Goal: Communication & Community: Answer question/provide support

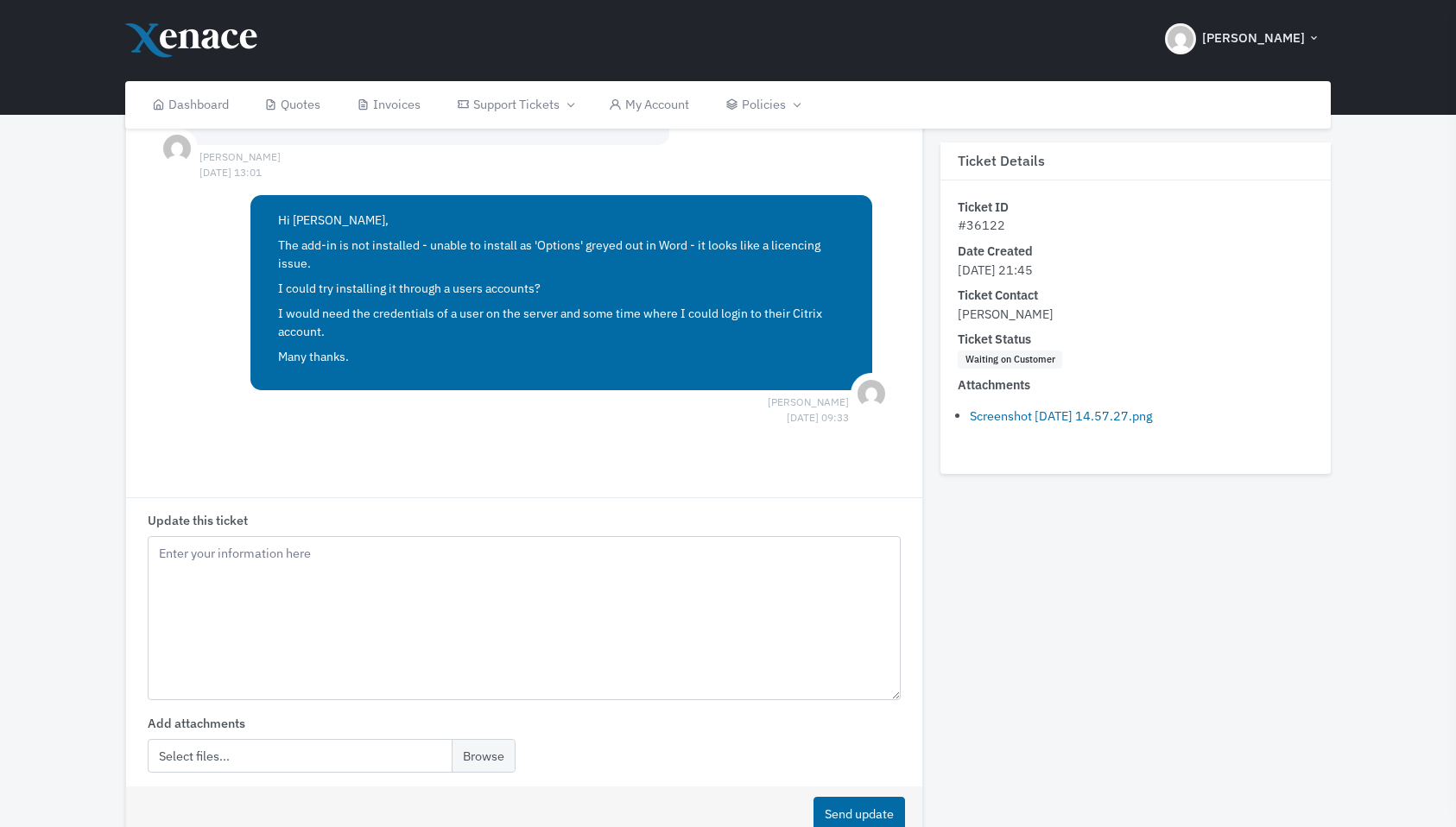
scroll to position [1154, 0]
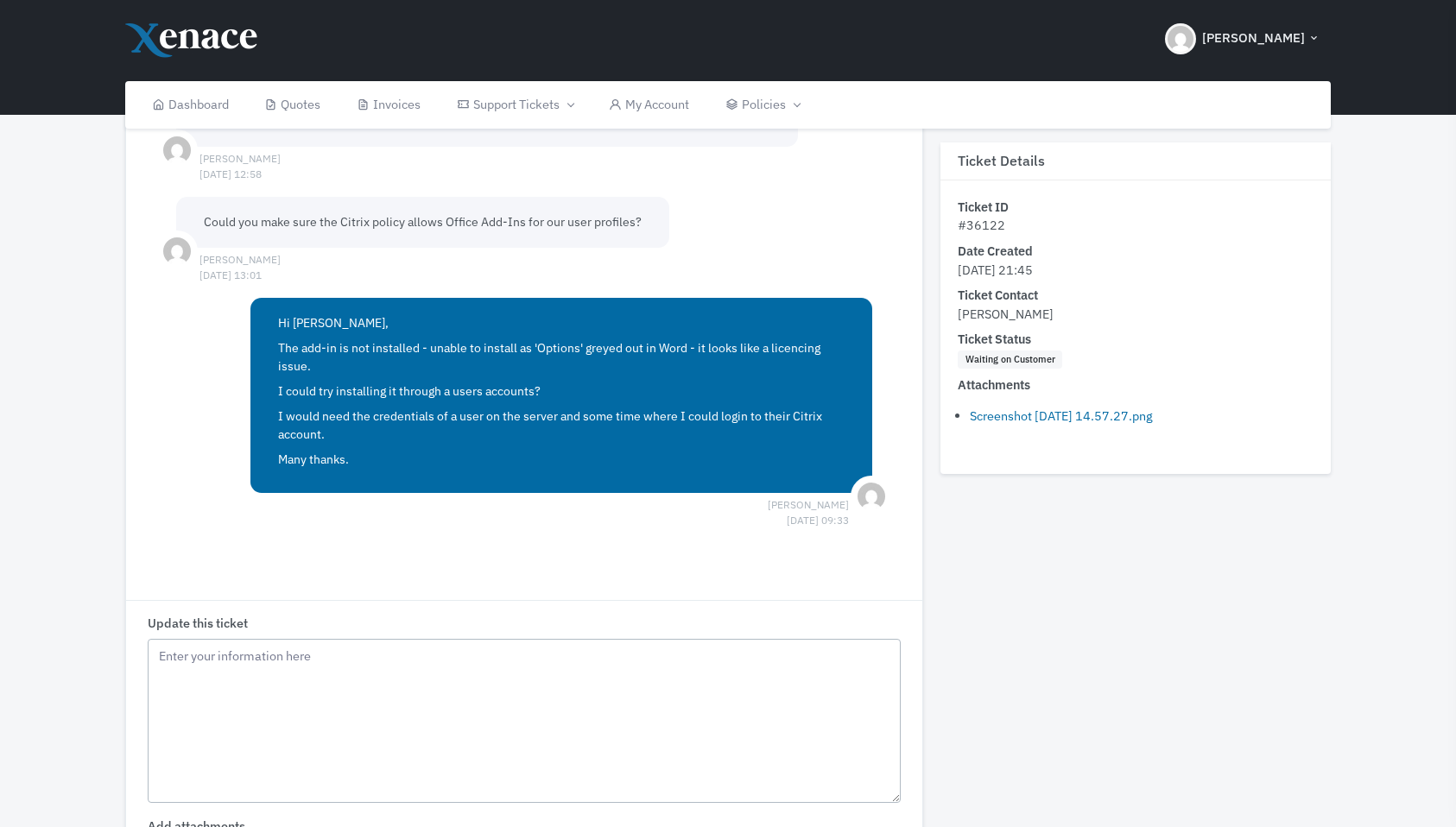
click at [436, 703] on textarea "Update this ticket" at bounding box center [524, 721] width 753 height 164
click at [472, 675] on textarea "Hi [PERSON_NAME], The manifest is just for local testing, but I have enabled al…" at bounding box center [524, 721] width 753 height 164
click at [674, 685] on textarea "Hi [PERSON_NAME], The manifest is just for local testing, but I have enabled so…" at bounding box center [524, 721] width 753 height 164
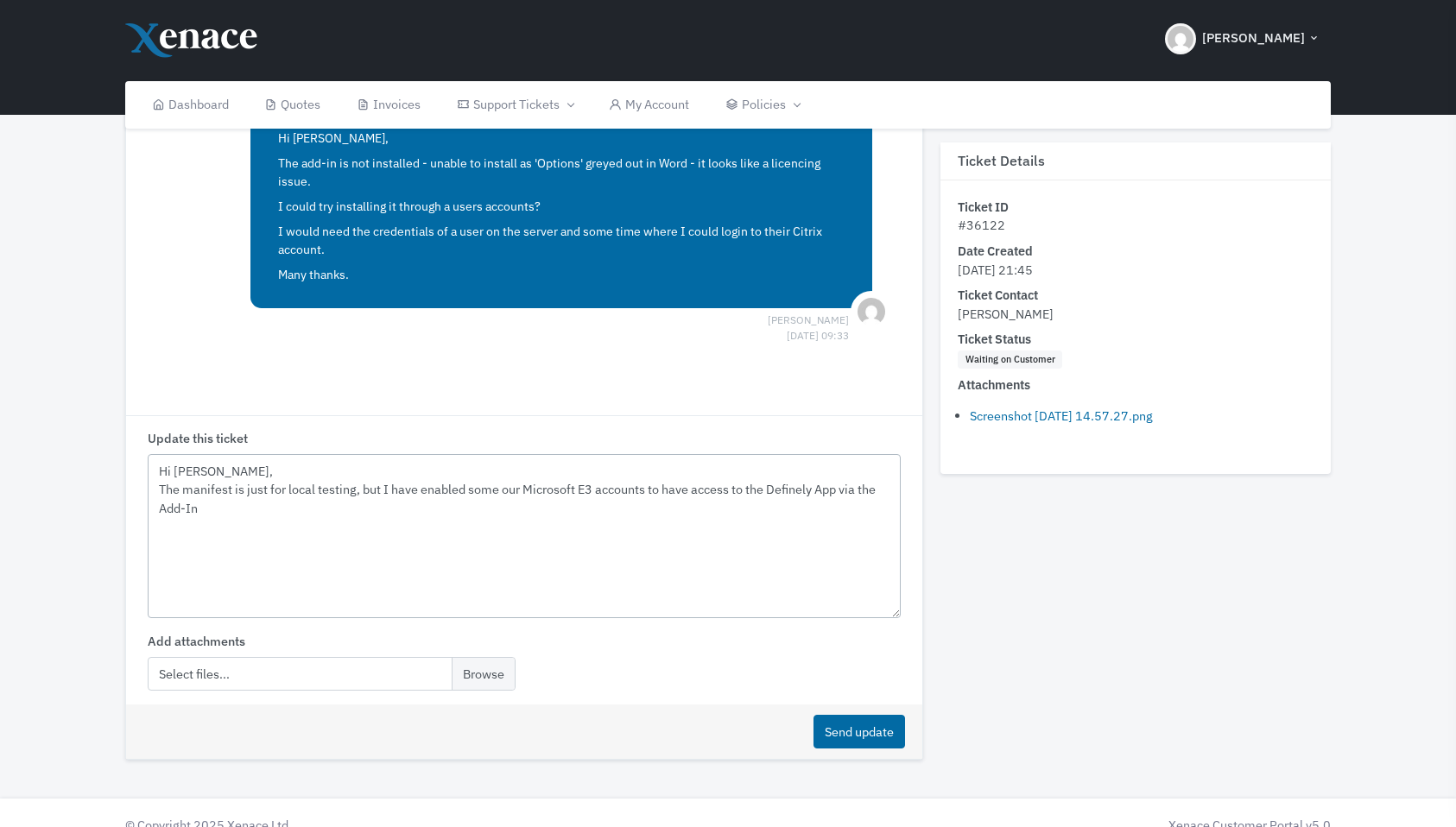
scroll to position [1347, 0]
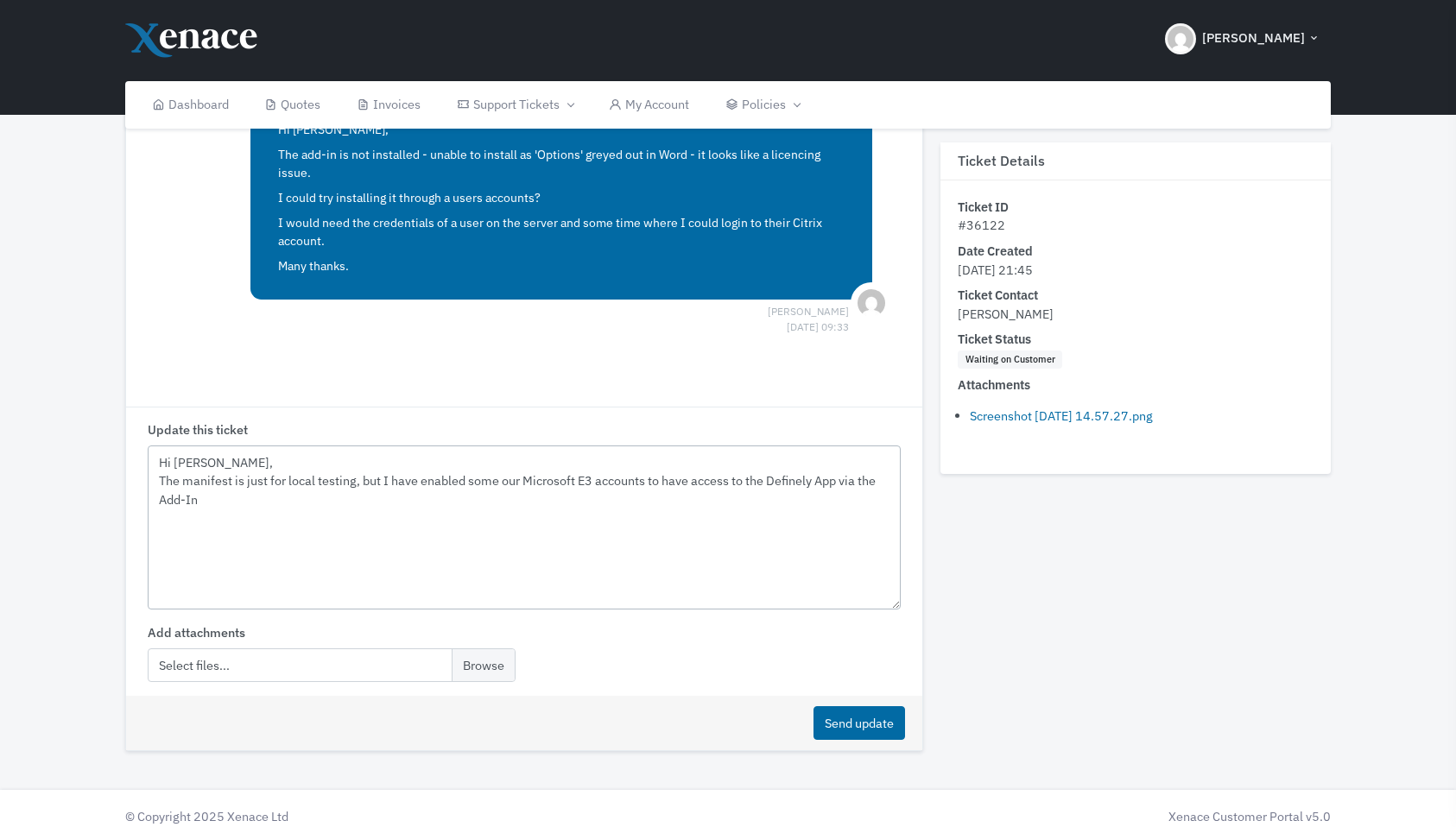
click at [518, 503] on textarea "Hi [PERSON_NAME], The manifest is just for local testing, but I have enabled so…" at bounding box center [524, 528] width 753 height 164
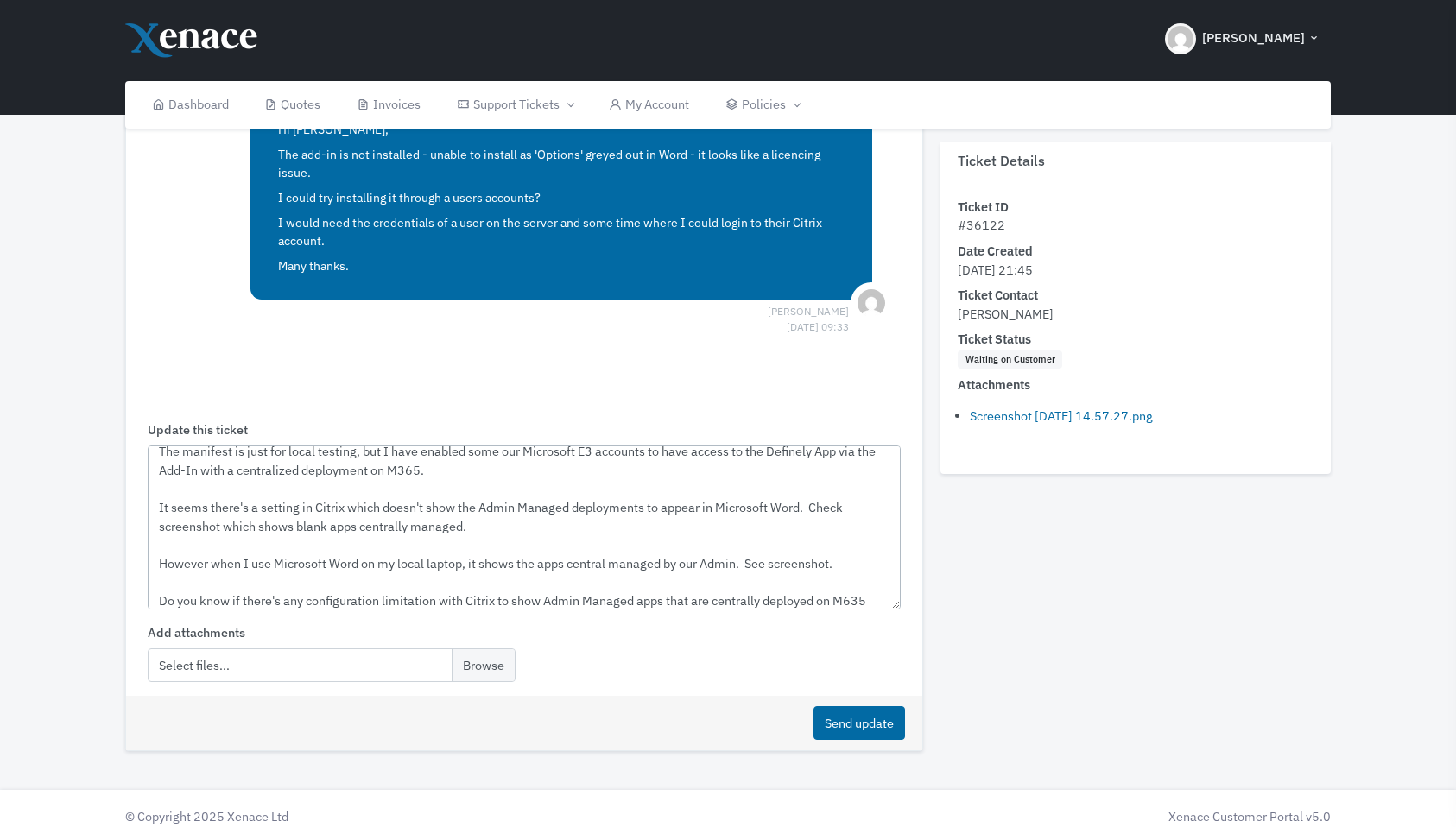
scroll to position [48, 0]
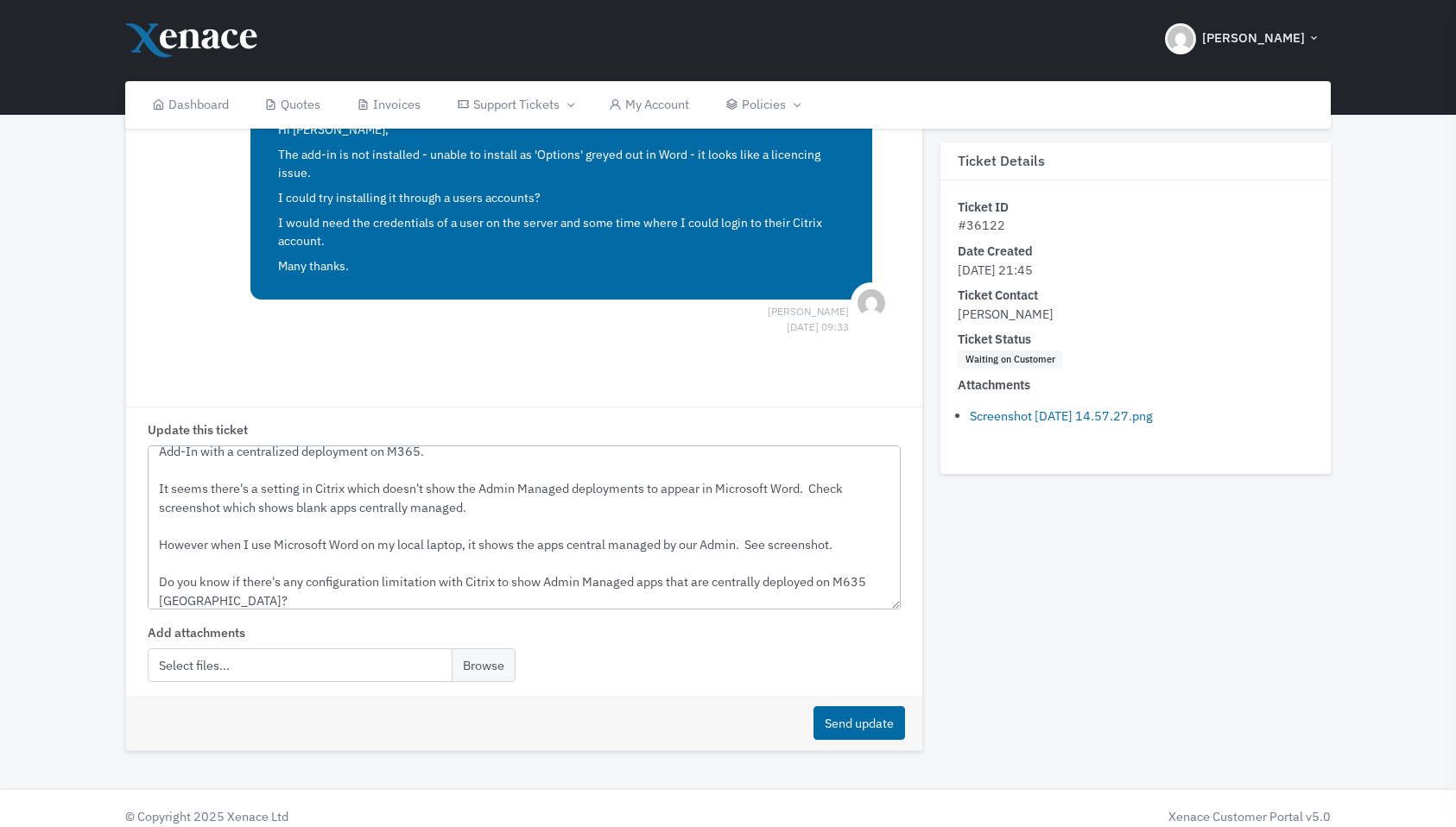
type textarea "Hi [PERSON_NAME], The manifest is just for local testing, but I have enabled so…"
click at [480, 659] on input "file" at bounding box center [332, 666] width 368 height 34
click at [489, 659] on input "file" at bounding box center [332, 666] width 368 height 34
type input "C:\fakepath\Screenshot [DATE] 12.31.46.png"
click at [836, 724] on button "Send update" at bounding box center [860, 724] width 92 height 34
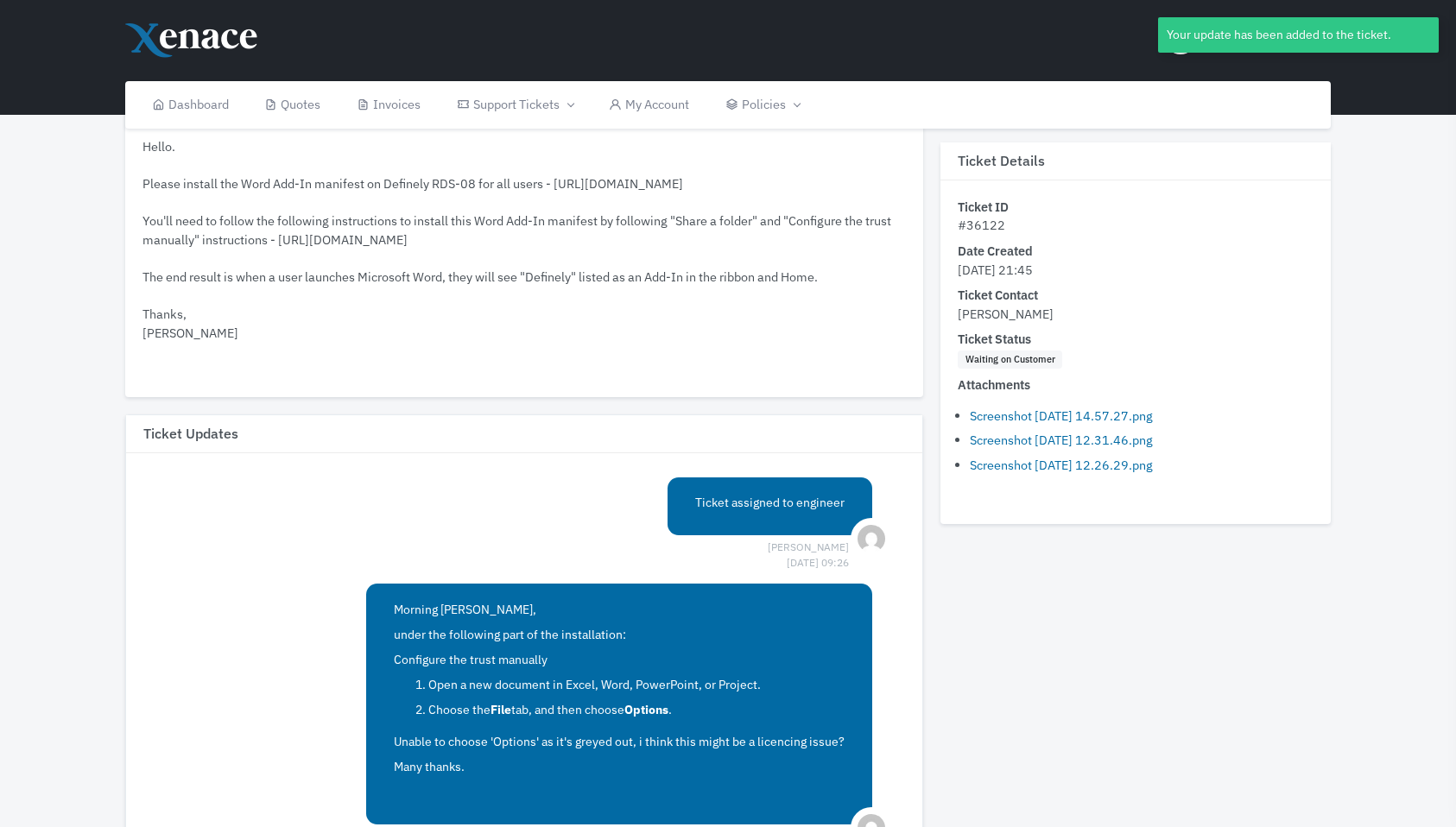
scroll to position [0, 0]
